Goal: Task Accomplishment & Management: Complete application form

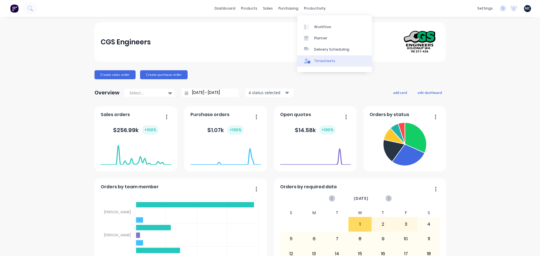
click at [315, 62] on div "Timesheets" at bounding box center [324, 61] width 21 height 5
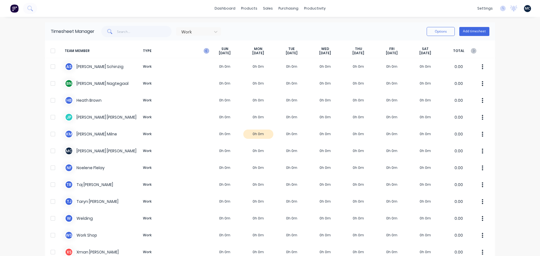
click at [206, 52] on icon "button" at bounding box center [207, 51] width 6 height 6
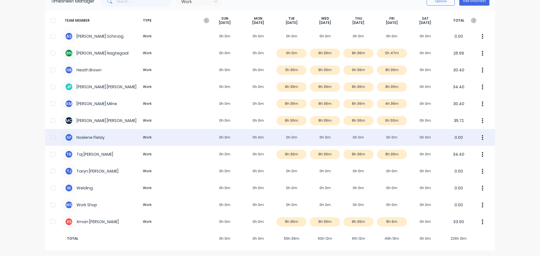
scroll to position [2, 0]
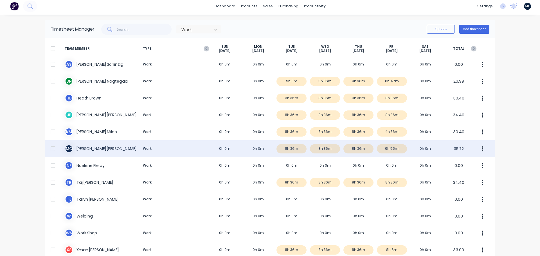
click at [389, 149] on div "M C [PERSON_NAME] Work 0h 0m 0h 0m 8h 36m 8h 36m 8h 36m 9h 55m 0h 0m 35.72" at bounding box center [270, 148] width 450 height 17
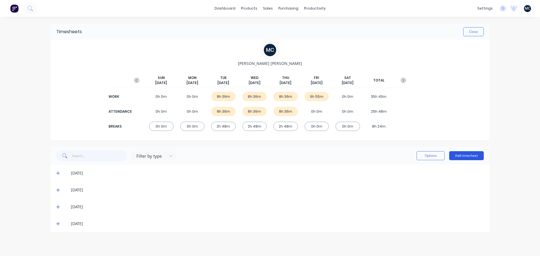
click at [462, 157] on button "Add timesheet" at bounding box center [467, 155] width 35 height 9
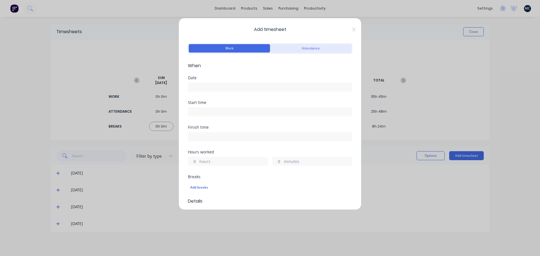
click at [290, 48] on button "Attendance" at bounding box center [310, 48] width 81 height 8
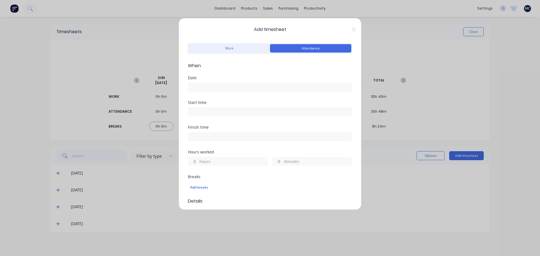
click at [238, 87] on input at bounding box center [270, 87] width 164 height 8
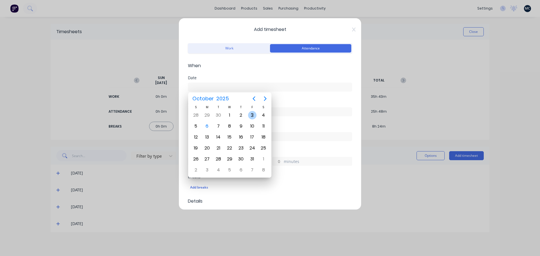
click at [253, 116] on div "3" at bounding box center [252, 115] width 8 height 8
type input "[DATE]"
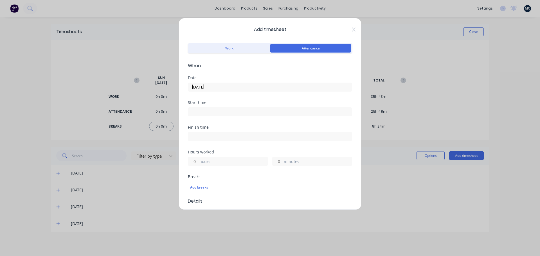
click at [249, 110] on input at bounding box center [270, 112] width 164 height 8
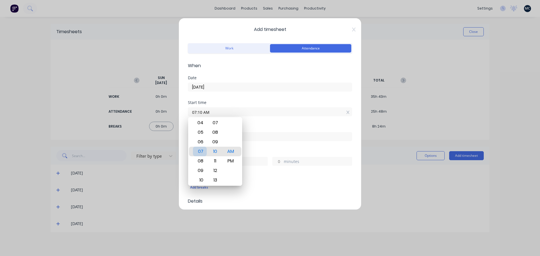
click at [199, 151] on div "07" at bounding box center [200, 152] width 14 height 10
click at [216, 122] on div "00" at bounding box center [216, 123] width 14 height 10
type input "07:00 AM"
click at [248, 137] on input at bounding box center [270, 137] width 164 height 8
type input "07:10 AM"
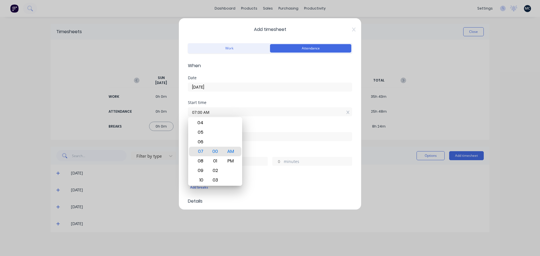
type input "0"
type input "10"
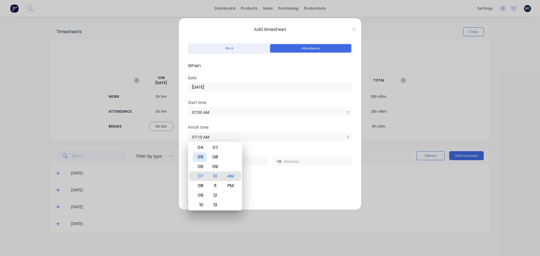
click at [202, 157] on div "05" at bounding box center [200, 158] width 14 height 10
type input "05:10 AM"
type input "22"
type input "05:05 AM"
type input "5"
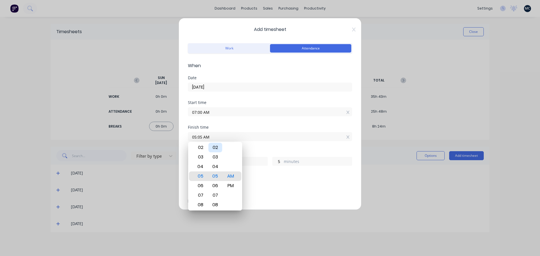
type input "05:03 AM"
type input "3"
click at [216, 147] on div "00" at bounding box center [216, 148] width 14 height 10
type input "05:00 AM"
type input "0"
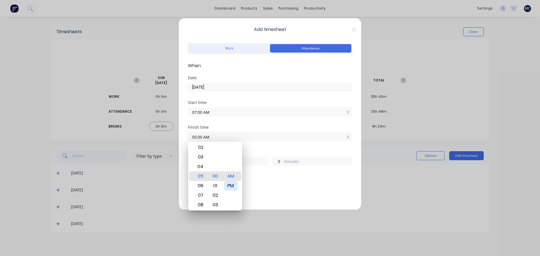
click at [233, 185] on div "PM" at bounding box center [231, 186] width 14 height 10
type input "05:00 PM"
type input "10"
click at [254, 122] on div "Start time 07:00 AM" at bounding box center [270, 113] width 164 height 25
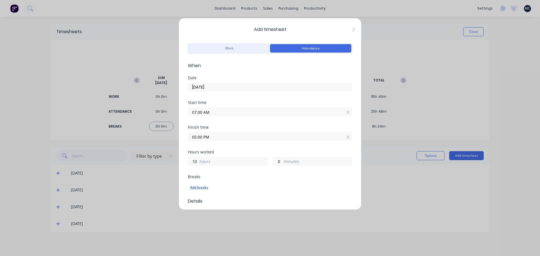
click at [202, 185] on div "Add breaks" at bounding box center [270, 187] width 160 height 7
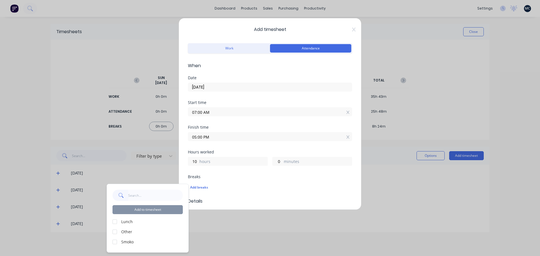
click at [116, 222] on div at bounding box center [114, 221] width 11 height 11
click at [116, 242] on div at bounding box center [114, 242] width 11 height 11
click at [157, 209] on button "Add to timesheet" at bounding box center [148, 209] width 70 height 9
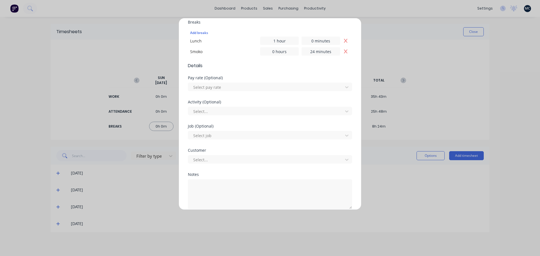
scroll to position [180, 0]
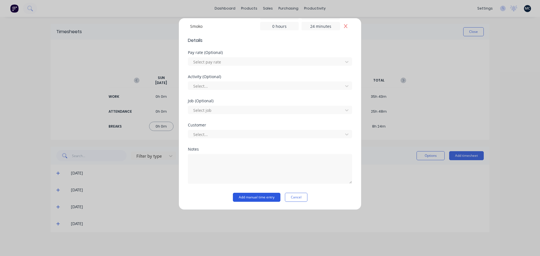
click at [252, 201] on button "Add manual time entry" at bounding box center [257, 197] width 48 height 9
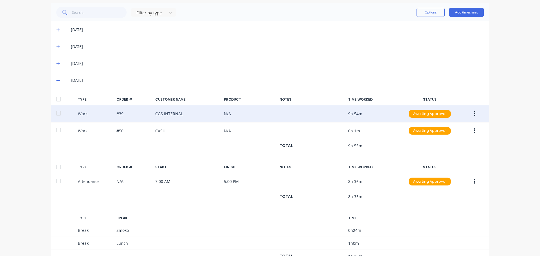
scroll to position [166, 0]
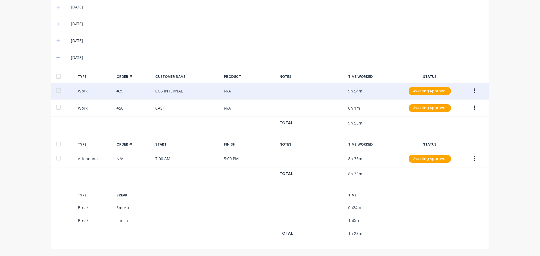
click at [474, 90] on icon "button" at bounding box center [474, 91] width 1 height 5
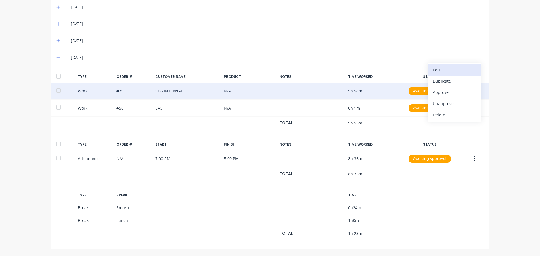
click at [456, 72] on div "Edit" at bounding box center [454, 70] width 43 height 8
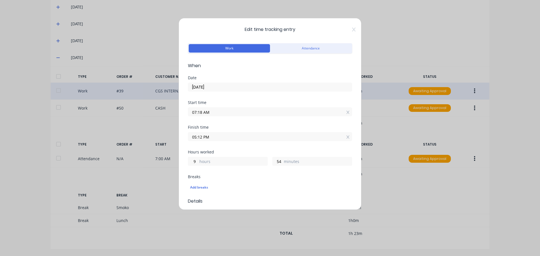
click at [226, 115] on input "07:18 AM" at bounding box center [270, 112] width 164 height 8
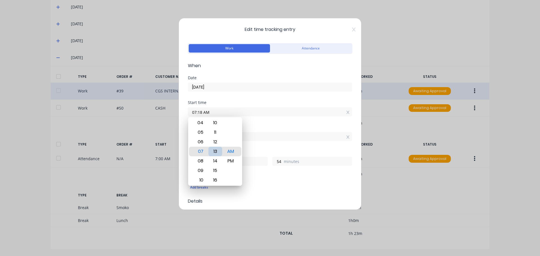
type input "07:13 AM"
type input "59"
type input "07:09 AM"
type input "10"
type input "3"
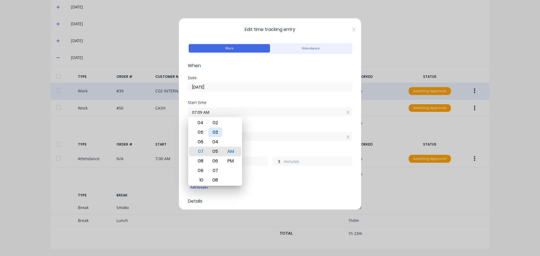
type input "07:05 AM"
type input "7"
type input "07:01 AM"
type input "11"
click at [214, 143] on div "00" at bounding box center [216, 142] width 14 height 10
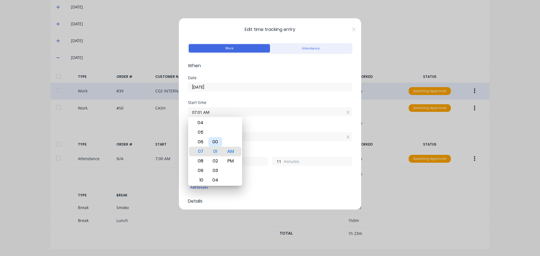
type input "07:00 AM"
type input "12"
click at [269, 118] on div "Start time 07:00 AM" at bounding box center [270, 113] width 164 height 25
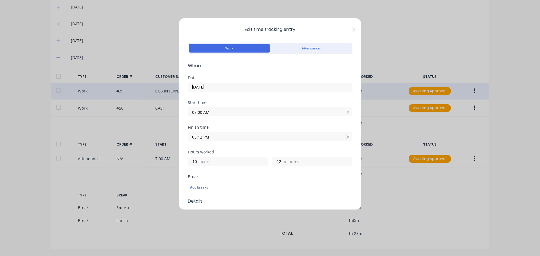
click at [227, 138] on input "05:12 PM" at bounding box center [270, 137] width 164 height 8
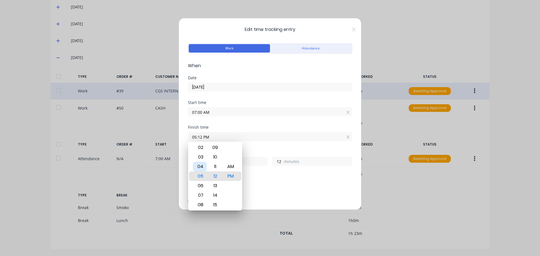
click at [201, 169] on div "04" at bounding box center [200, 167] width 14 height 10
type input "04:12 PM"
type input "9"
type input "04:11 PM"
type input "11"
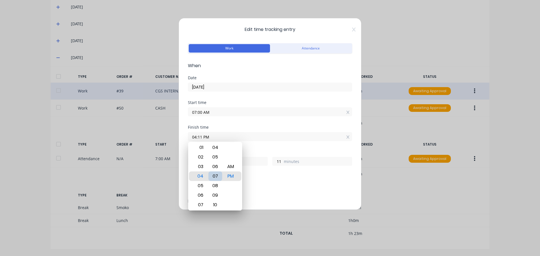
type input "04:07 PM"
type input "7"
type input "04:05 PM"
type input "5"
type input "04:03 PM"
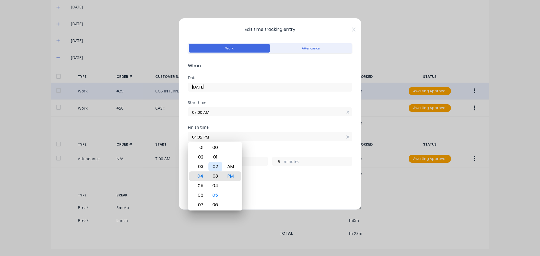
type input "3"
click at [218, 146] on div "00" at bounding box center [216, 148] width 14 height 10
type input "04:00 PM"
type input "0"
click at [256, 145] on div "Finish time 04:00 PM" at bounding box center [270, 138] width 164 height 25
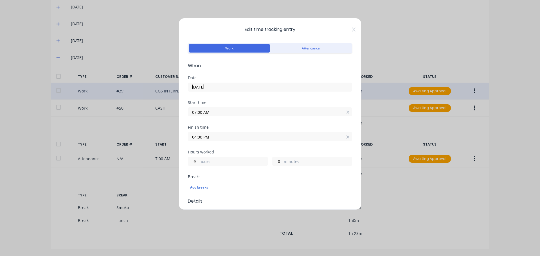
click at [206, 187] on div "Add breaks" at bounding box center [270, 187] width 160 height 7
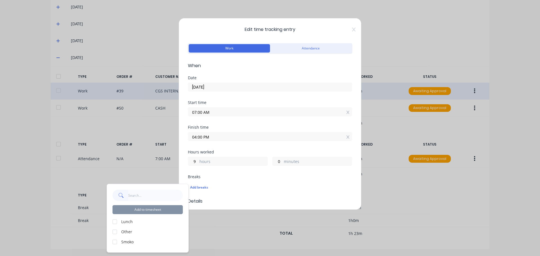
click at [116, 223] on div at bounding box center [114, 221] width 11 height 11
click at [114, 245] on div at bounding box center [114, 242] width 11 height 11
click at [150, 207] on button "Add to timesheet" at bounding box center [148, 209] width 70 height 9
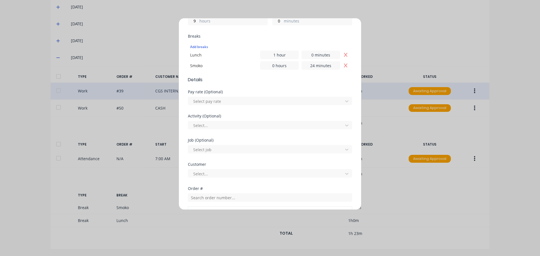
scroll to position [253, 0]
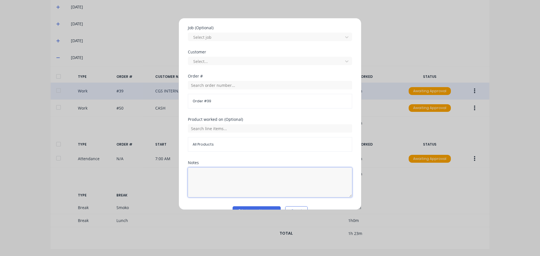
click at [256, 174] on textarea at bounding box center [270, 183] width 164 height 30
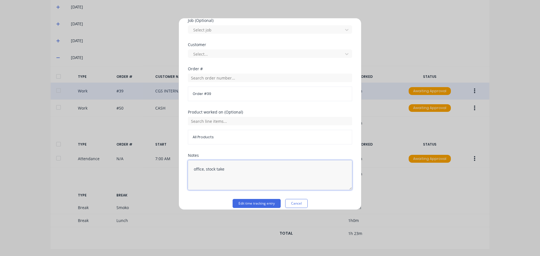
scroll to position [267, 0]
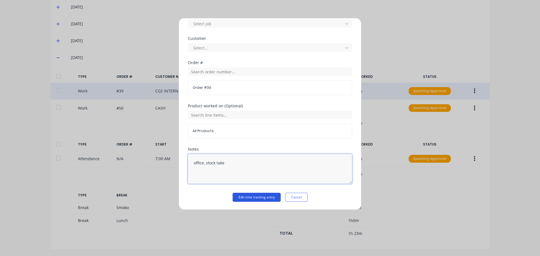
type textarea "office, stock take"
click at [259, 197] on button "Edit time tracking entry" at bounding box center [257, 197] width 48 height 9
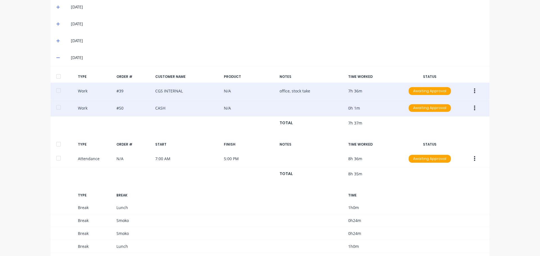
click at [474, 108] on button "button" at bounding box center [474, 108] width 13 height 10
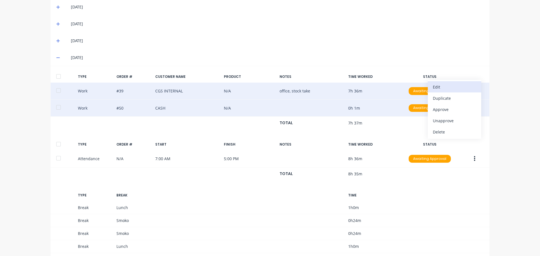
click at [452, 88] on div "Edit" at bounding box center [454, 87] width 43 height 8
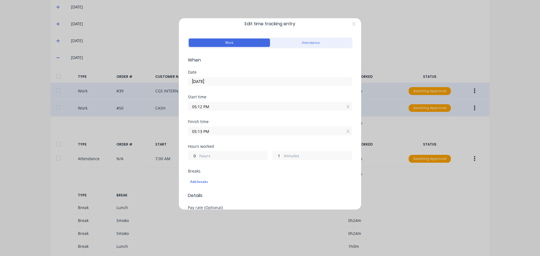
scroll to position [0, 0]
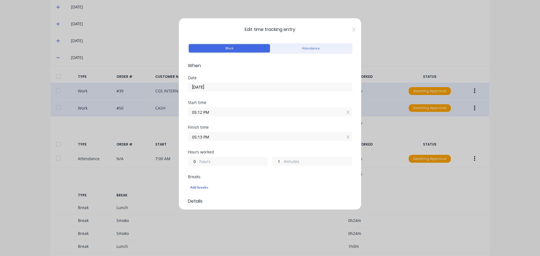
click at [243, 112] on input "05:12 PM" at bounding box center [270, 112] width 164 height 8
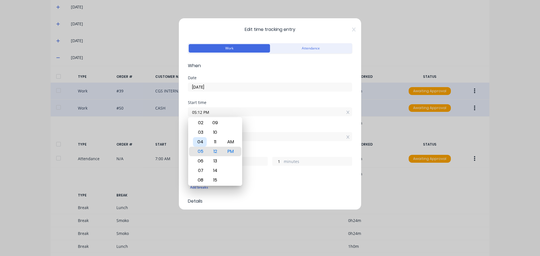
click at [203, 142] on div "04" at bounding box center [200, 142] width 14 height 10
type input "04:12 PM"
type input "1"
type input "04:12 AM"
type input "13"
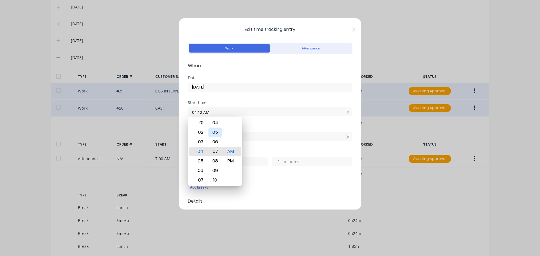
type input "04:07 AM"
type input "6"
type input "04:02 AM"
type input "11"
click at [215, 130] on div "00" at bounding box center [216, 133] width 14 height 10
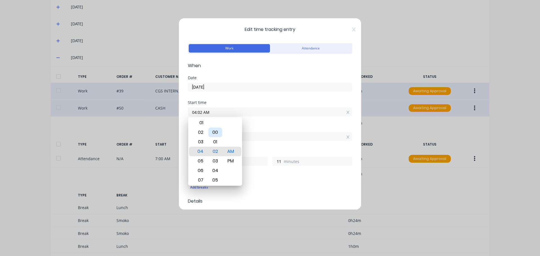
type input "04:00 AM"
type input "13"
type input "04:00 PM"
type input "1"
click at [229, 153] on div "PM" at bounding box center [231, 152] width 14 height 10
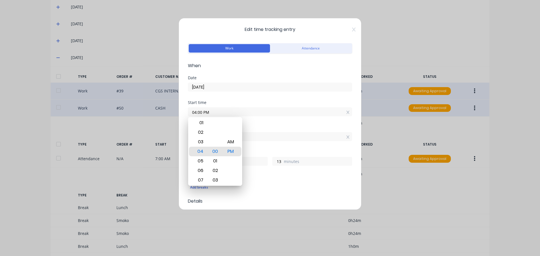
click at [260, 147] on div "Finish time 05:13 PM" at bounding box center [270, 138] width 164 height 25
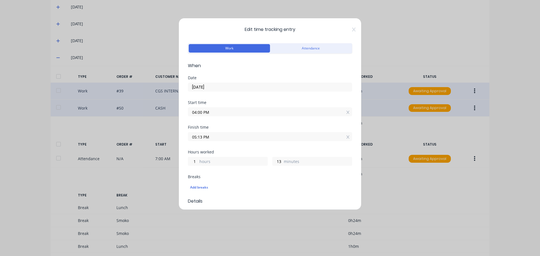
click at [223, 138] on input "05:13 PM" at bounding box center [270, 137] width 164 height 8
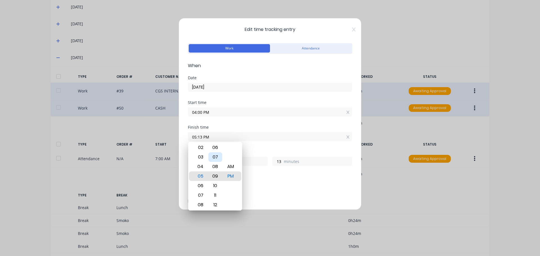
type input "05:09 PM"
type input "9"
type input "05:00 PM"
type input "0"
click at [214, 178] on div "00" at bounding box center [216, 177] width 14 height 10
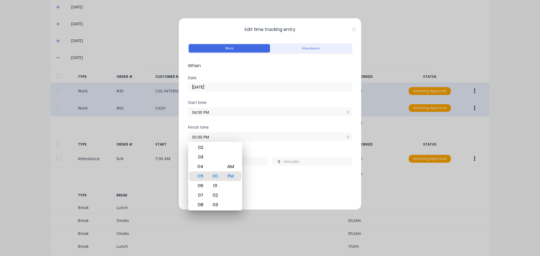
click at [258, 123] on div "Start time 04:00 PM" at bounding box center [270, 113] width 164 height 25
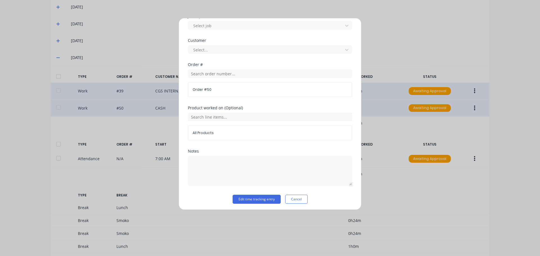
scroll to position [248, 0]
click at [265, 198] on button "Edit time tracking entry" at bounding box center [257, 197] width 48 height 9
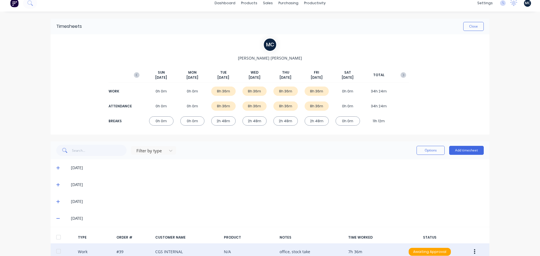
scroll to position [0, 0]
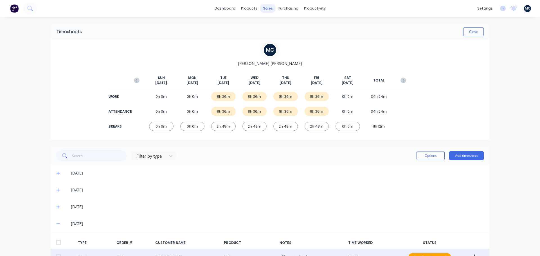
click at [267, 11] on div "sales" at bounding box center [267, 8] width 15 height 8
click at [280, 26] on div "Sales Orders" at bounding box center [286, 26] width 23 height 5
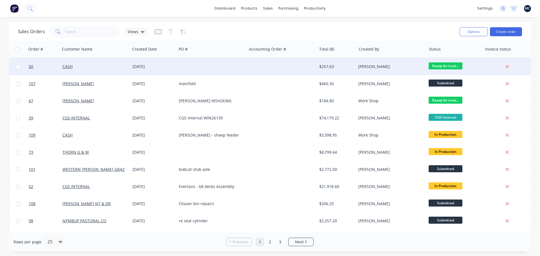
click at [187, 69] on div at bounding box center [212, 66] width 70 height 17
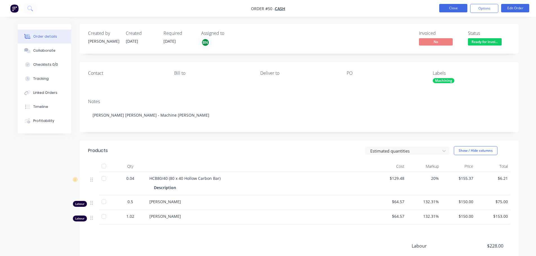
click at [454, 9] on button "Close" at bounding box center [453, 8] width 28 height 8
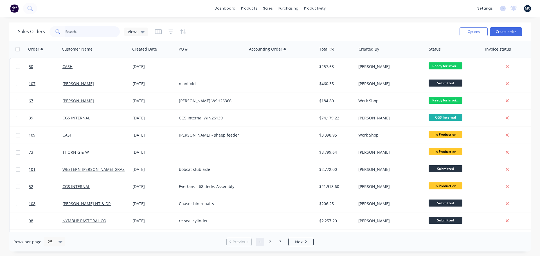
click at [76, 31] on input "text" at bounding box center [92, 31] width 55 height 11
type input "cash"
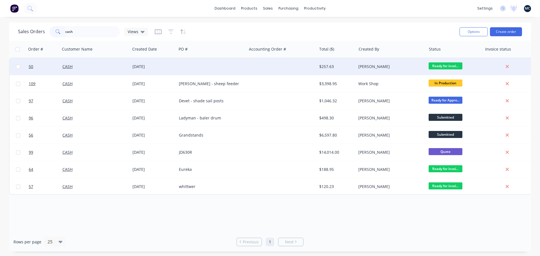
click at [200, 67] on div at bounding box center [212, 66] width 70 height 17
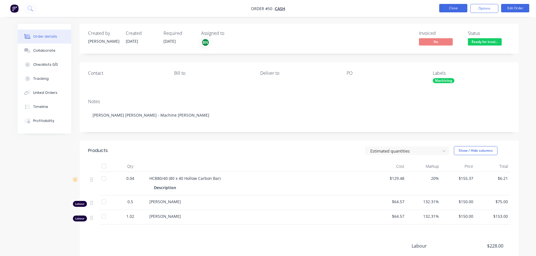
click at [457, 8] on button "Close" at bounding box center [453, 8] width 28 height 8
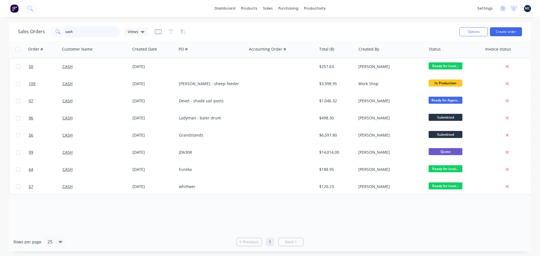
click at [102, 30] on input "cash" at bounding box center [92, 31] width 55 height 11
click at [323, 64] on link "Timesheets" at bounding box center [336, 60] width 75 height 11
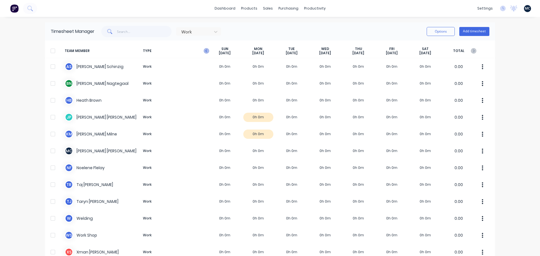
click at [207, 53] on icon "button" at bounding box center [207, 51] width 6 height 6
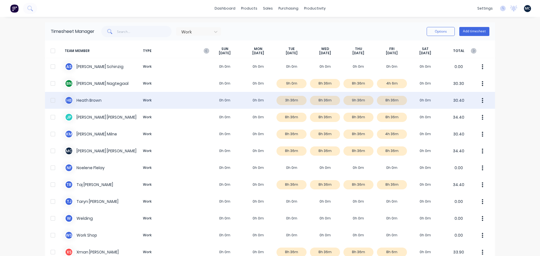
click at [355, 101] on div "[PERSON_NAME] Work 0h 0m 0h 0m 3h 36m 8h 36m 9h 36m 8h 36m 0h 0m 30.40" at bounding box center [270, 100] width 450 height 17
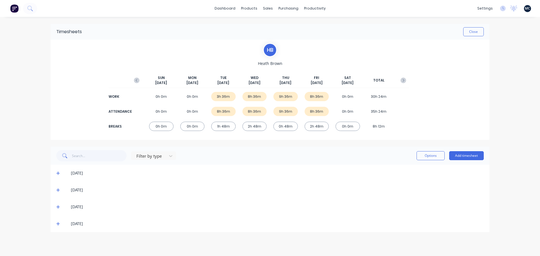
click at [58, 222] on span at bounding box center [59, 224] width 6 height 6
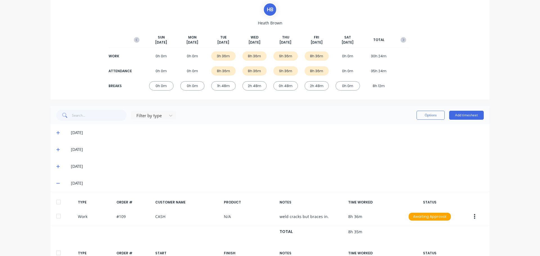
scroll to position [113, 0]
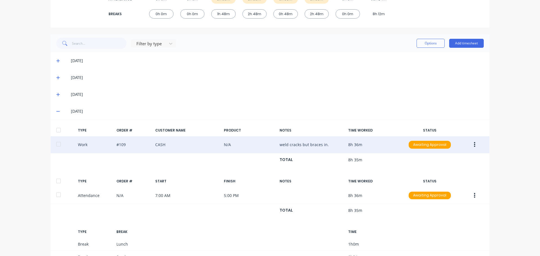
click at [205, 144] on div "Work #109 CASH N/A weld cracks but braces in. 8h 36m Awaiting Approval" at bounding box center [270, 145] width 439 height 17
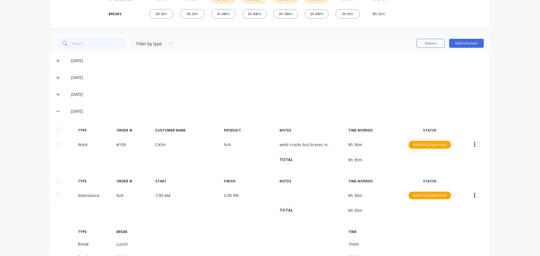
click at [56, 94] on icon at bounding box center [58, 95] width 4 height 4
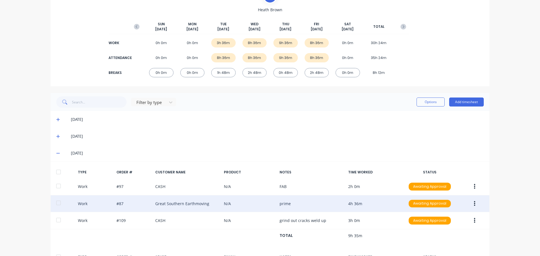
scroll to position [0, 0]
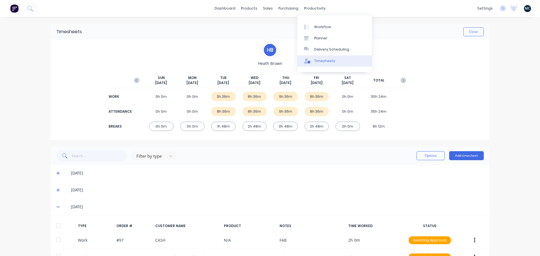
click at [327, 59] on div "Timesheets" at bounding box center [324, 61] width 21 height 5
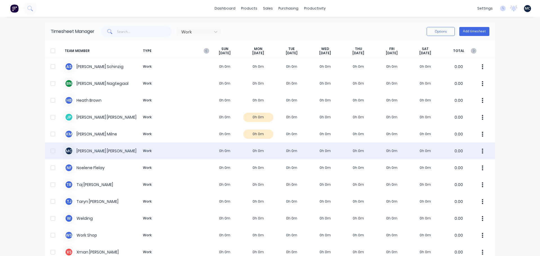
click at [236, 154] on div "M C [PERSON_NAME] Work 0h 0m 0h 0m 0h 0m 0h 0m 0h 0m 0h 0m 0h 0m 0.00" at bounding box center [270, 151] width 450 height 17
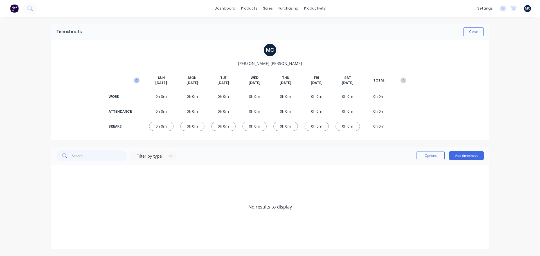
click at [136, 82] on icon "button" at bounding box center [137, 81] width 6 height 6
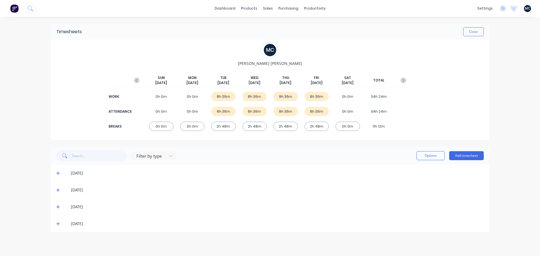
click at [58, 224] on icon at bounding box center [57, 224] width 3 height 3
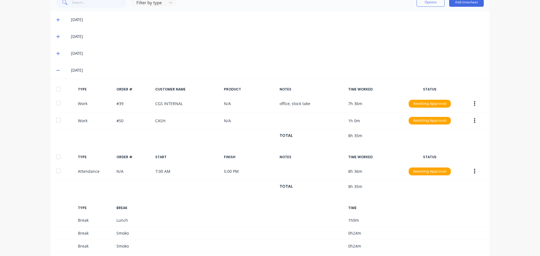
scroll to position [192, 0]
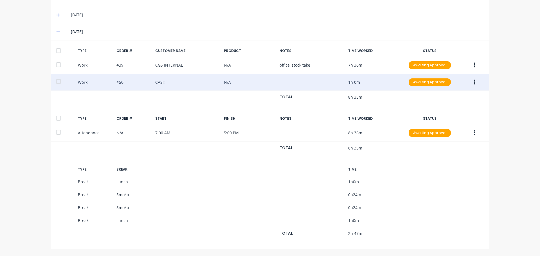
click at [474, 82] on icon "button" at bounding box center [474, 82] width 1 height 6
click at [442, 61] on div "Edit" at bounding box center [454, 61] width 43 height 8
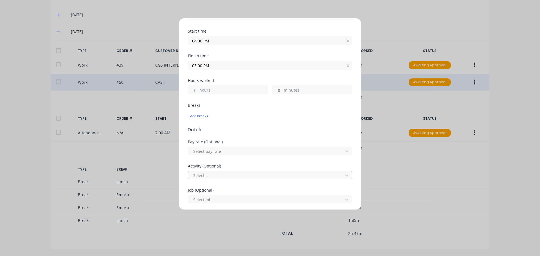
scroll to position [169, 0]
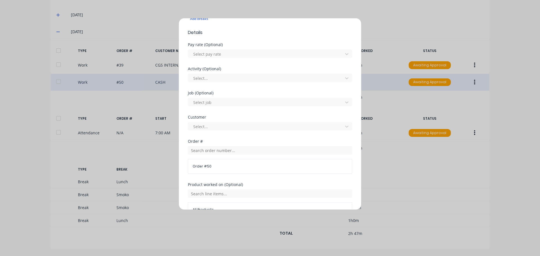
click at [231, 166] on span "Order # 50" at bounding box center [270, 166] width 155 height 5
click at [214, 147] on input "text" at bounding box center [270, 150] width 164 height 8
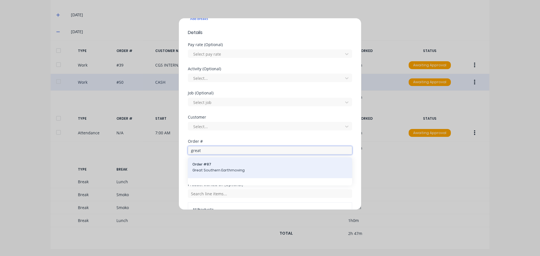
type input "great"
click at [211, 167] on div "Order # 87 Great Southern Earthmoving" at bounding box center [270, 168] width 155 height 12
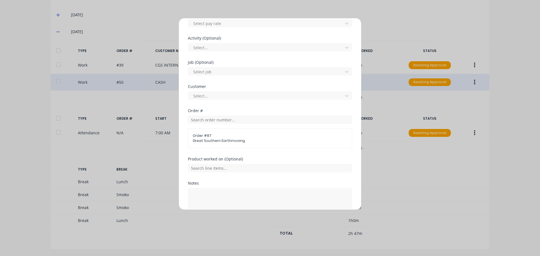
scroll to position [234, 0]
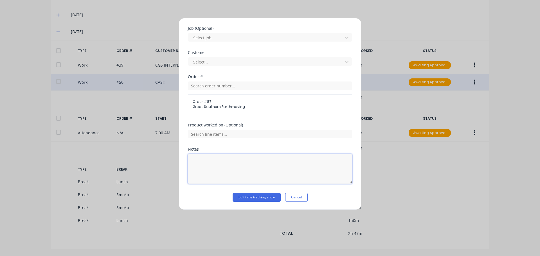
click at [250, 167] on textarea at bounding box center [270, 169] width 164 height 30
type textarea "load up"
click at [255, 199] on button "Edit time tracking entry" at bounding box center [257, 197] width 48 height 9
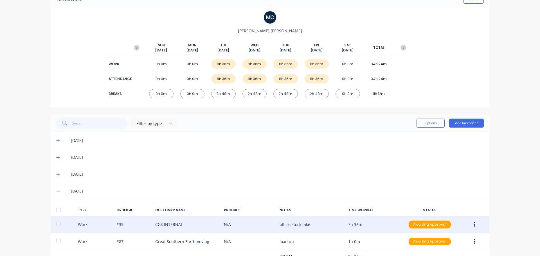
scroll to position [0, 0]
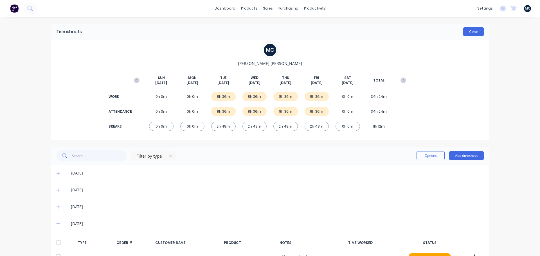
click at [480, 33] on button "Close" at bounding box center [474, 31] width 21 height 9
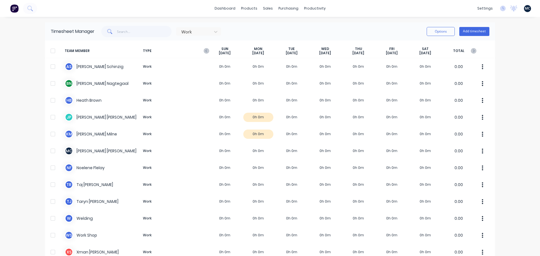
click at [495, 7] on div "settings No new notifications [PERSON_NAME] all as read [PERSON_NAME] mentioned…" at bounding box center [508, 8] width 66 height 8
click at [500, 9] on icon at bounding box center [503, 9] width 6 height 6
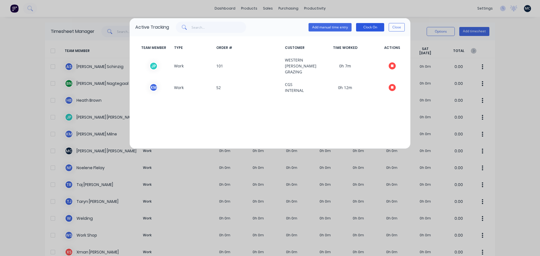
click at [376, 28] on button "Clock On" at bounding box center [370, 27] width 28 height 8
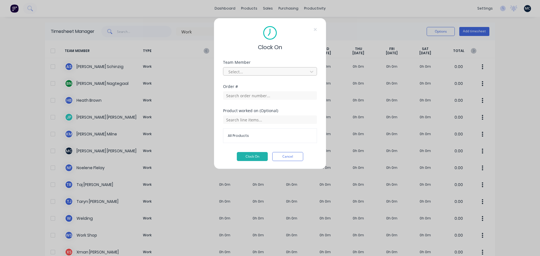
click at [268, 71] on div at bounding box center [266, 71] width 77 height 7
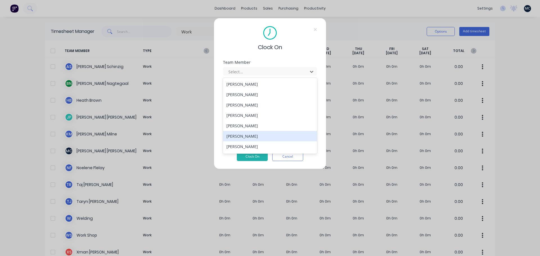
click at [246, 138] on div "[PERSON_NAME]" at bounding box center [270, 136] width 94 height 10
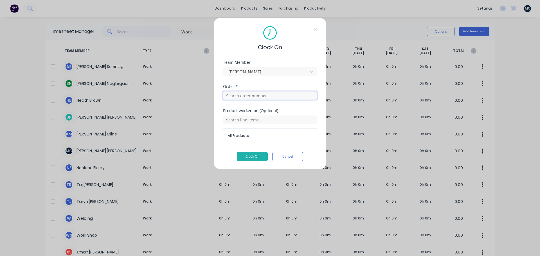
click at [251, 95] on input "text" at bounding box center [270, 95] width 94 height 8
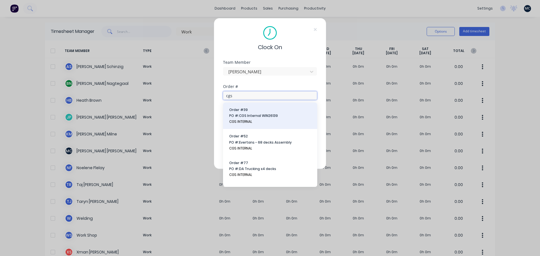
type input "cgs"
click at [262, 115] on span "PO #: CGS Internal WIN26139" at bounding box center [270, 115] width 82 height 5
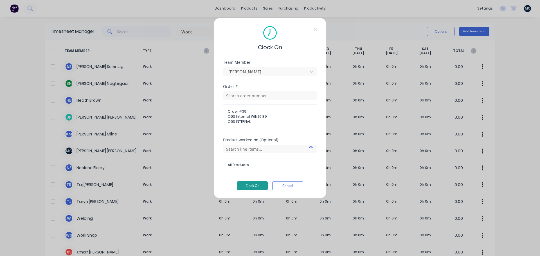
click at [258, 185] on button "Clock On" at bounding box center [252, 186] width 31 height 9
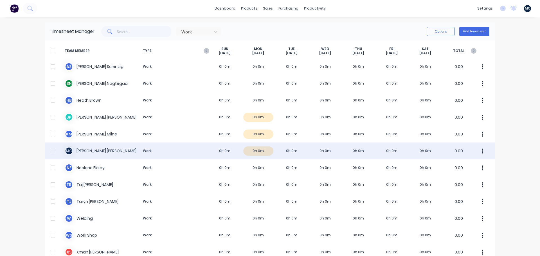
click at [261, 148] on div "M C [PERSON_NAME] Work 0h 0m 0h 0m 0h 0m 0h 0m 0h 0m 0h 0m 0h 0m 0.00" at bounding box center [270, 151] width 450 height 17
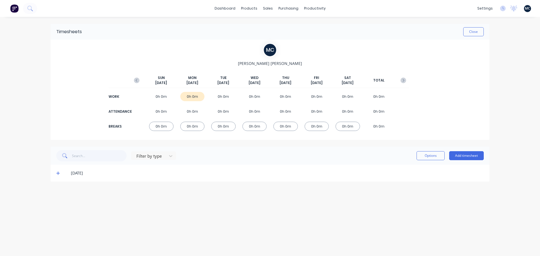
click at [59, 173] on icon at bounding box center [58, 173] width 4 height 4
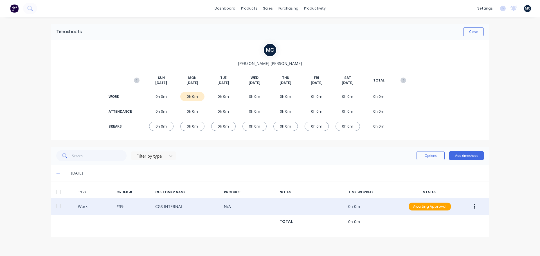
click at [475, 207] on icon "button" at bounding box center [474, 206] width 1 height 5
click at [462, 187] on div "Edit" at bounding box center [454, 186] width 43 height 8
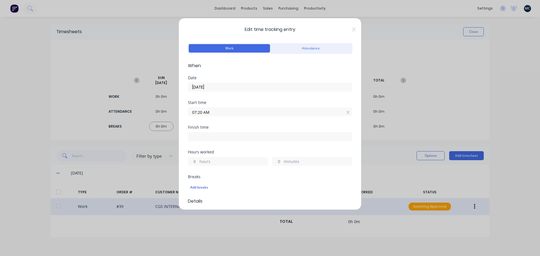
click at [231, 111] on input "07:20 AM" at bounding box center [270, 112] width 164 height 8
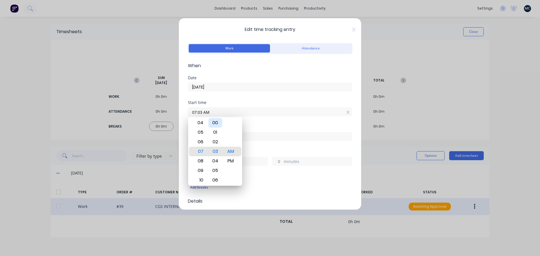
click at [214, 124] on div "00" at bounding box center [216, 123] width 14 height 10
type input "07:00 AM"
click at [260, 123] on div "Start time 07:00 AM" at bounding box center [270, 113] width 164 height 25
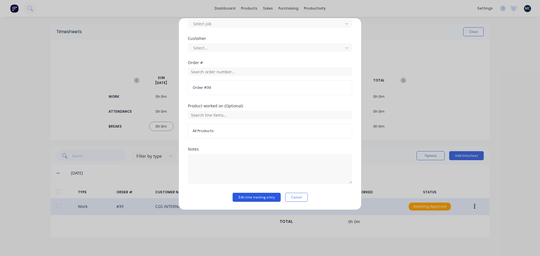
click at [258, 197] on button "Edit time tracking entry" at bounding box center [257, 197] width 48 height 9
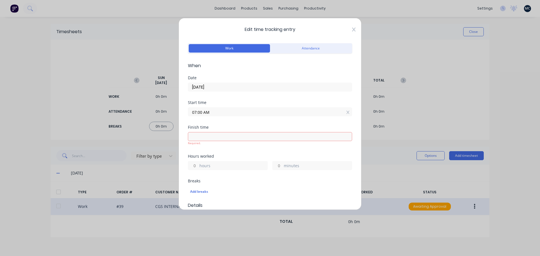
click at [352, 29] on icon at bounding box center [353, 29] width 3 height 5
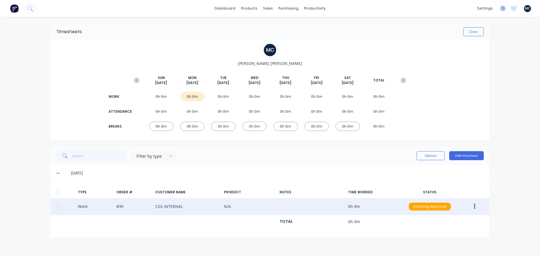
click at [502, 9] on icon at bounding box center [503, 9] width 6 height 6
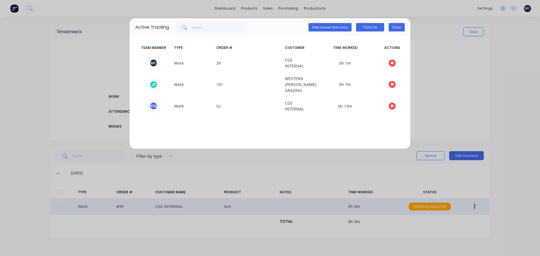
click at [397, 29] on button "Close" at bounding box center [397, 27] width 16 height 8
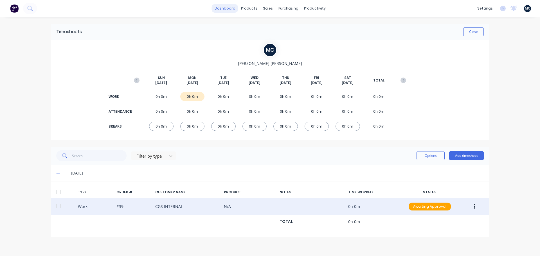
click at [223, 9] on link "dashboard" at bounding box center [225, 8] width 26 height 8
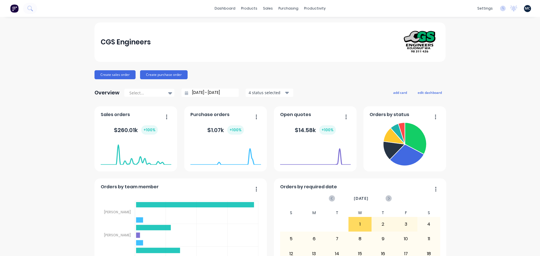
click at [278, 28] on div "Sales Orders" at bounding box center [286, 26] width 23 height 5
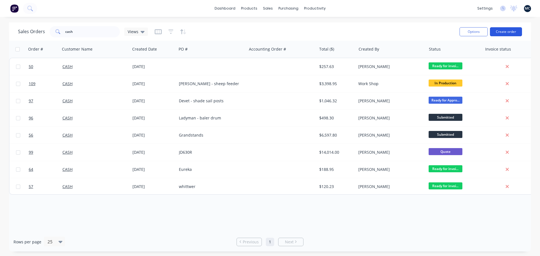
click at [499, 34] on button "Create order" at bounding box center [506, 31] width 32 height 9
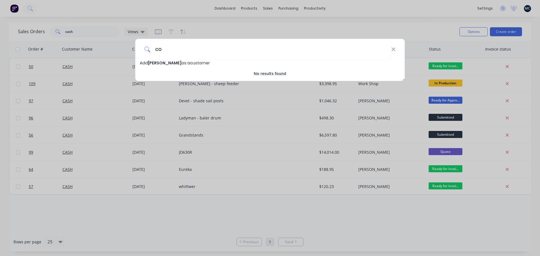
type input "c"
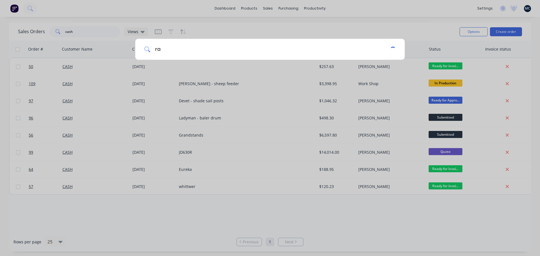
type input "r"
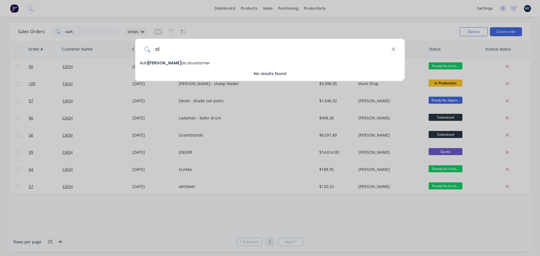
type input "c"
type input "Rambusters"
click at [159, 63] on span "Rambusters" at bounding box center [161, 63] width 26 height 6
select select "AU"
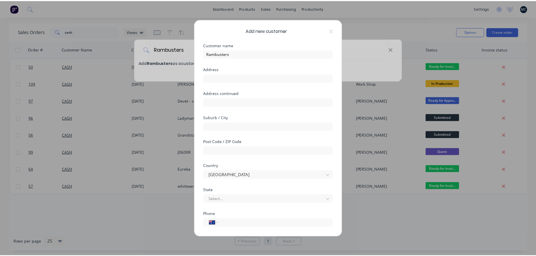
scroll to position [57, 0]
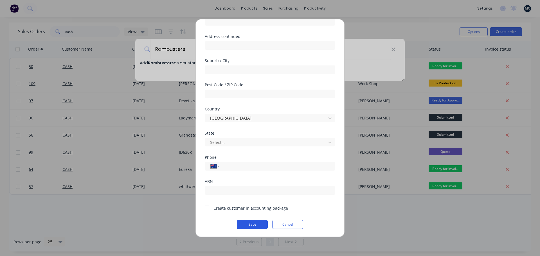
click at [252, 225] on button "Save" at bounding box center [252, 224] width 31 height 9
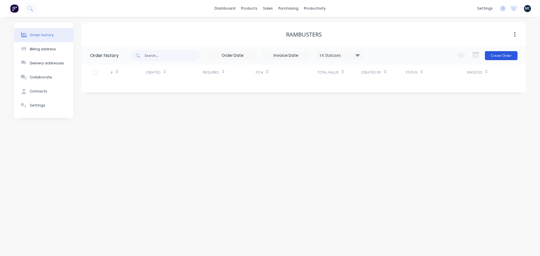
click at [503, 57] on button "Create Order" at bounding box center [501, 55] width 33 height 9
